Goal: Task Accomplishment & Management: Use online tool/utility

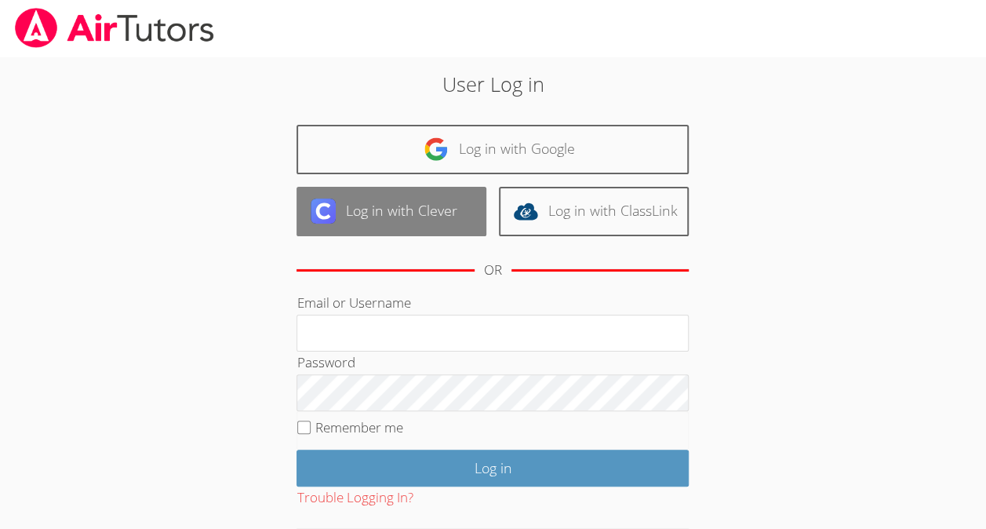
click at [433, 233] on link "Log in with Clever" at bounding box center [391, 211] width 190 height 49
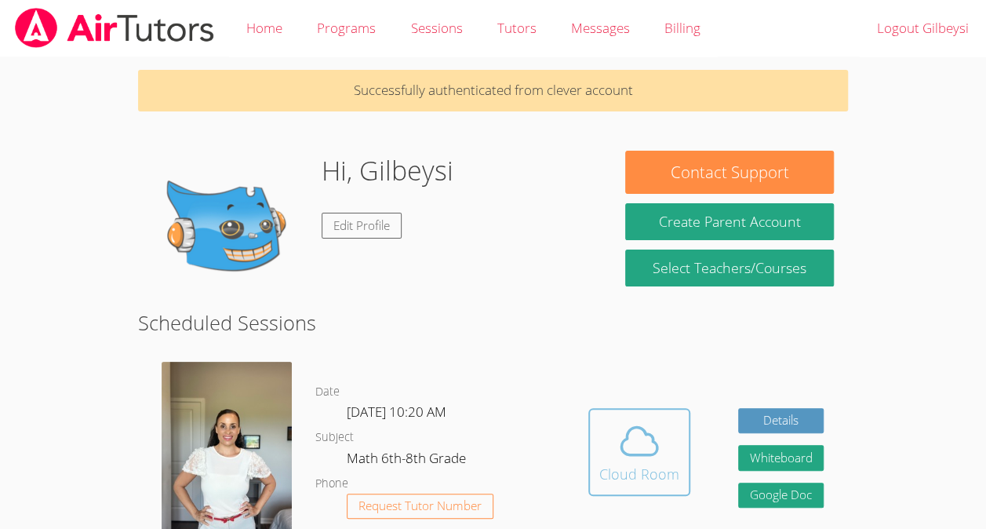
click at [669, 458] on span at bounding box center [639, 441] width 80 height 44
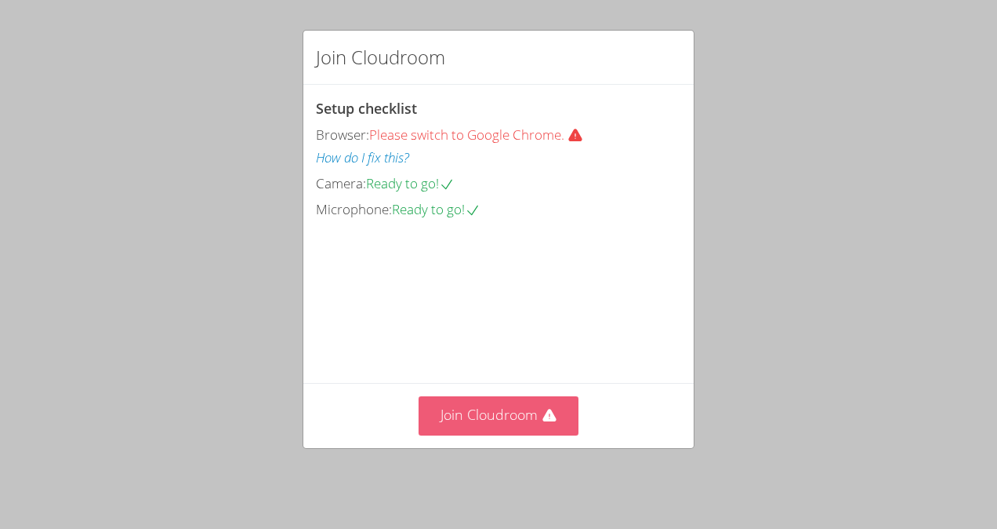
click at [532, 420] on button "Join Cloudroom" at bounding box center [499, 415] width 161 height 38
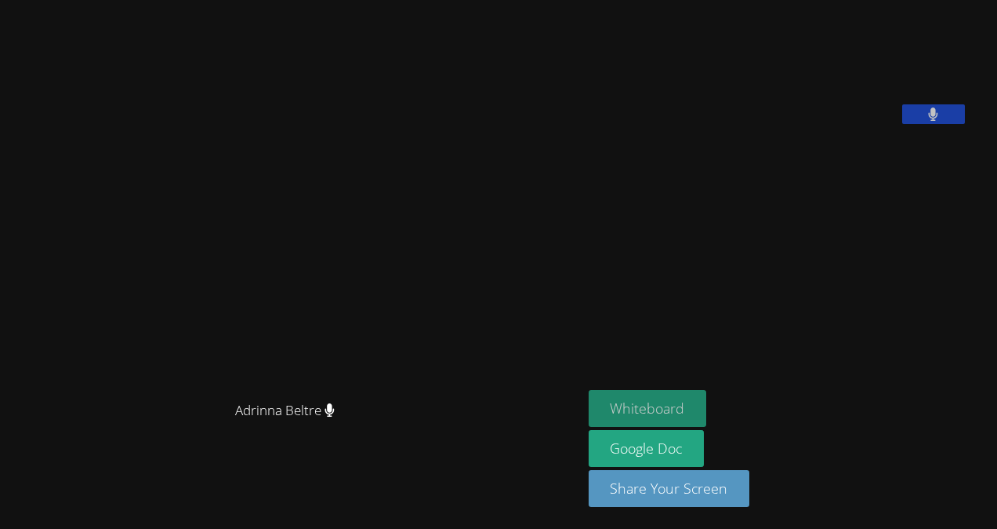
click at [685, 404] on button "Whiteboard" at bounding box center [648, 408] width 118 height 37
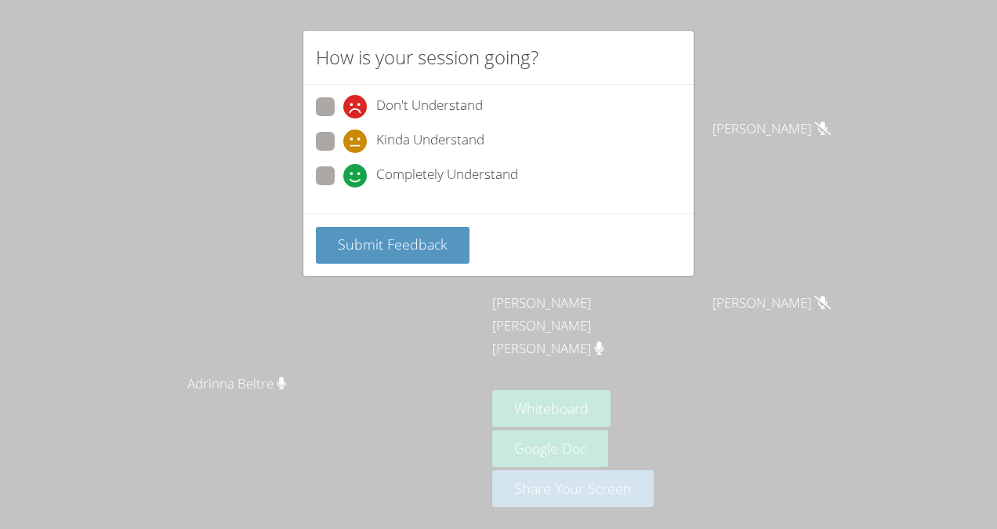
click at [486, 135] on div "Kinda Understand" at bounding box center [498, 146] width 365 height 28
click at [343, 153] on span at bounding box center [343, 153] width 0 height 0
click at [343, 132] on input "Kinda Understand" at bounding box center [349, 138] width 13 height 13
radio input "true"
click at [401, 218] on div "Submit Feedback" at bounding box center [498, 244] width 391 height 63
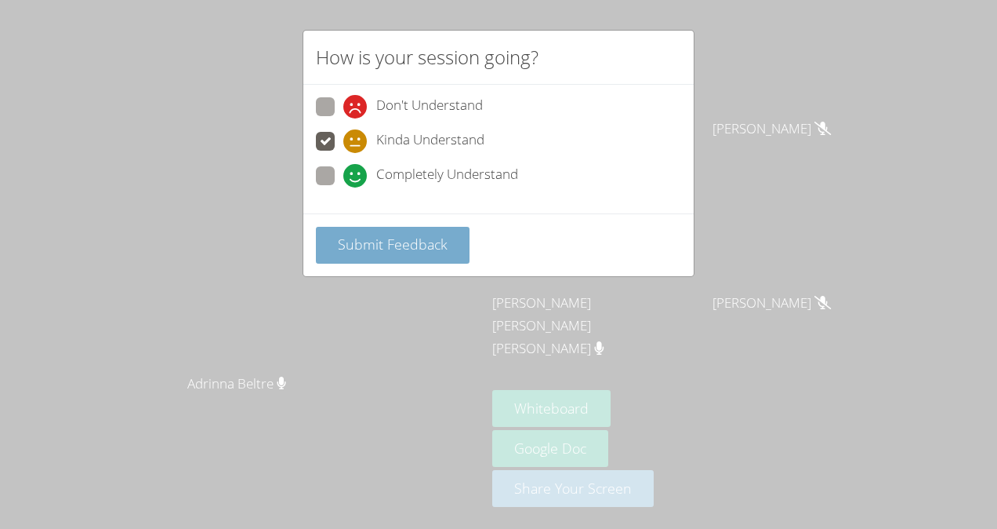
drag, startPoint x: 418, startPoint y: 229, endPoint x: 391, endPoint y: 239, distance: 29.3
click at [391, 239] on span "Submit Feedback" at bounding box center [393, 243] width 110 height 19
